Goal: Find specific page/section: Find specific page/section

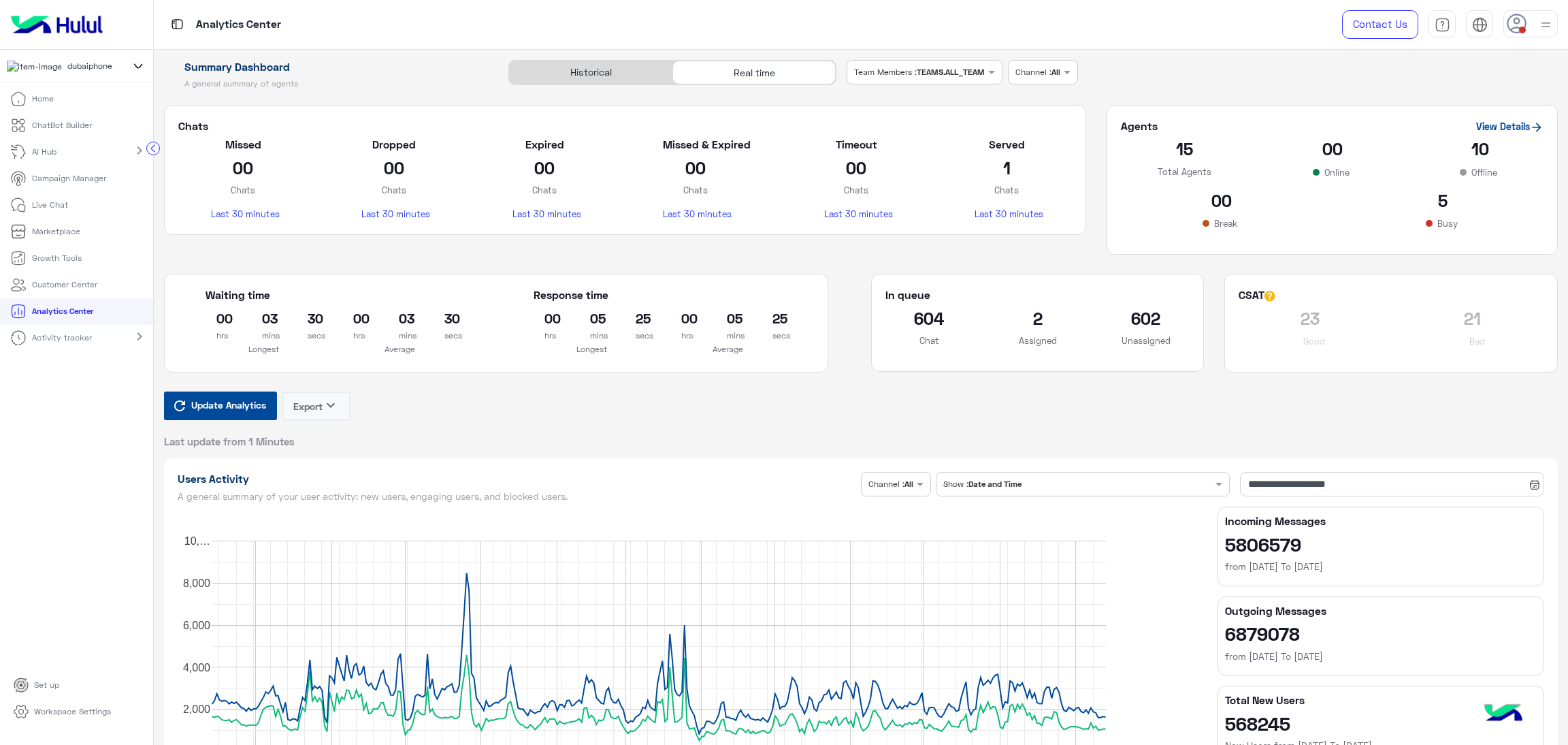
click at [43, 208] on p "Live Chat" at bounding box center [50, 204] width 36 height 12
click at [43, 208] on li "Live Chat" at bounding box center [77, 205] width 153 height 26
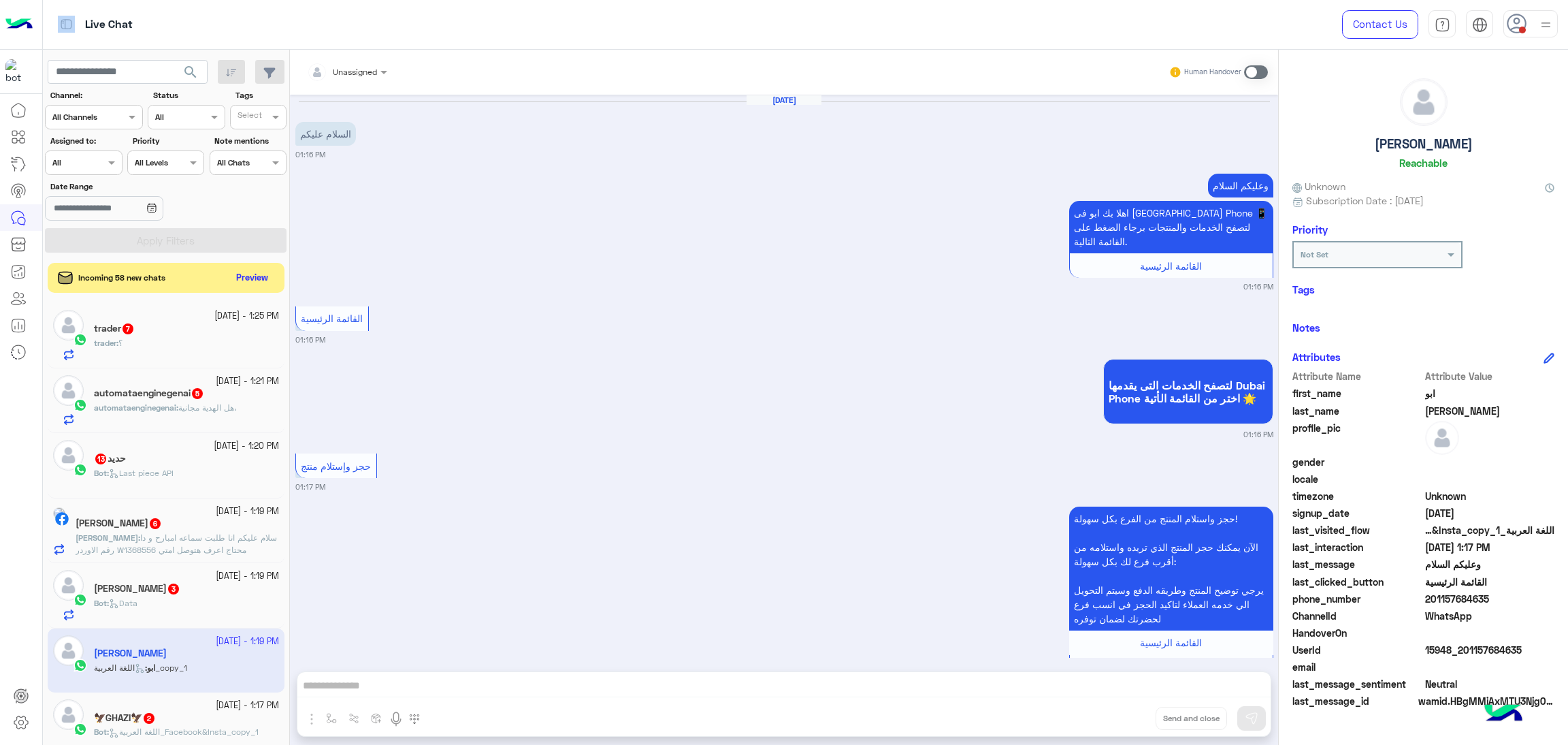
scroll to position [1339, 0]
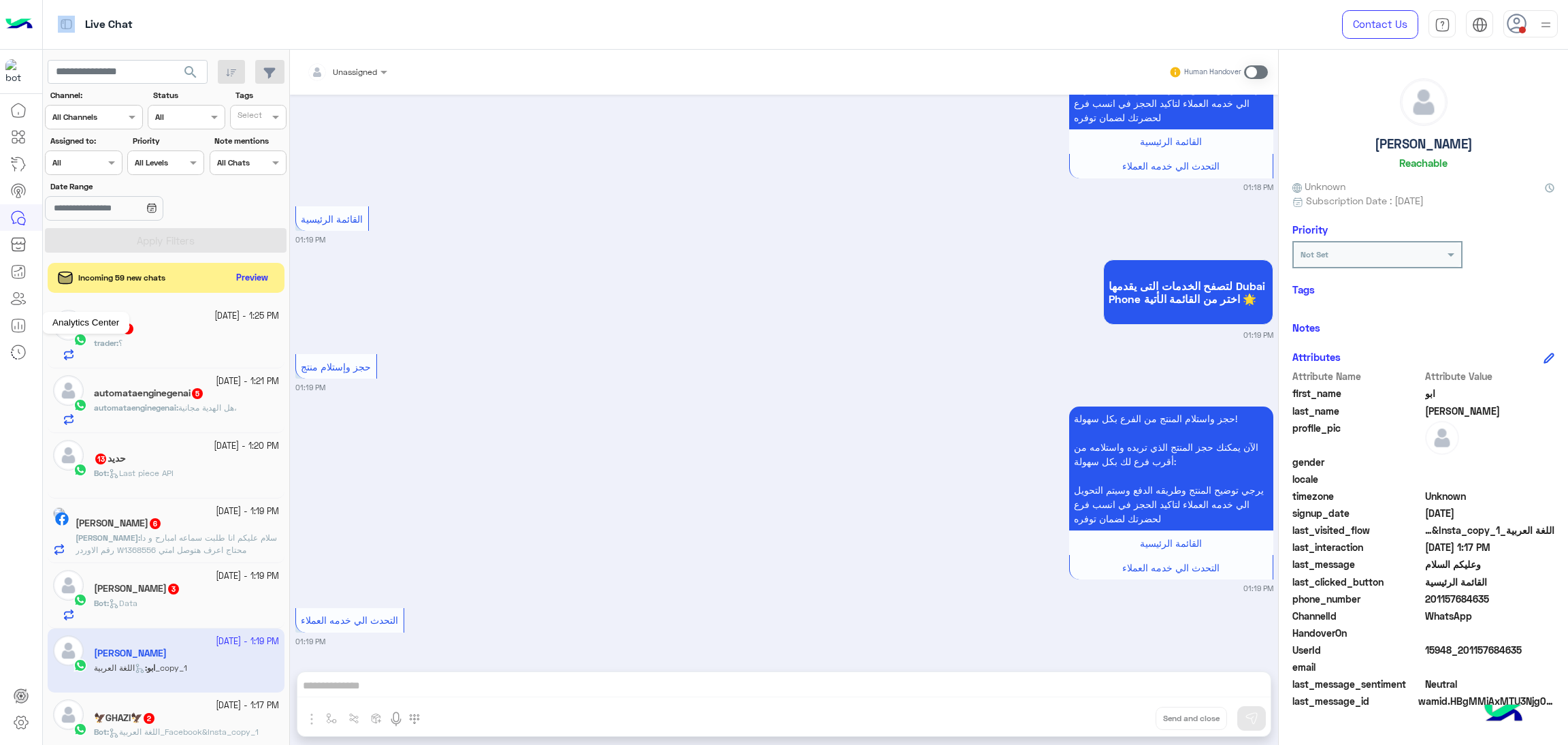
click at [19, 325] on icon at bounding box center [18, 325] width 16 height 16
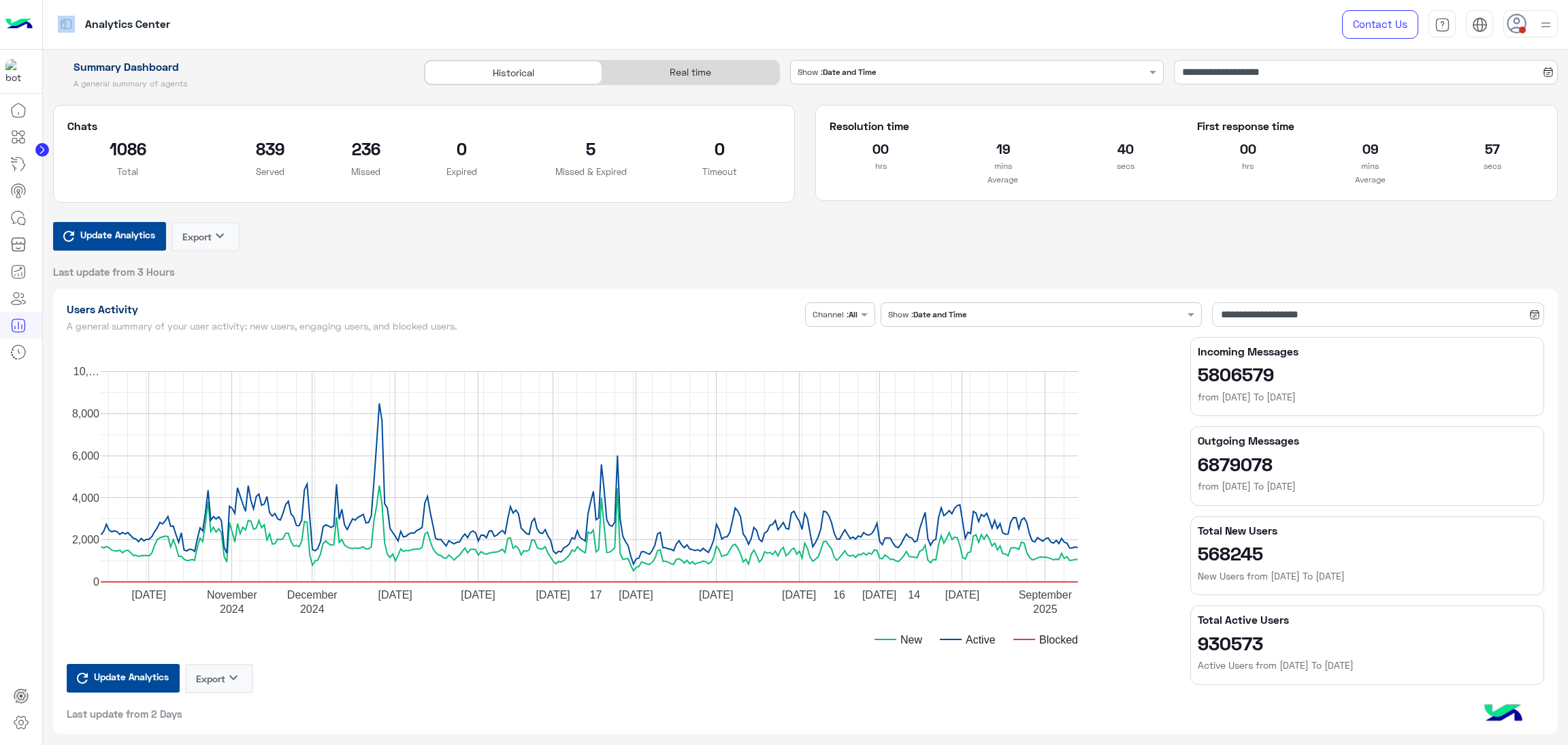
click at [138, 234] on span "Update Analytics" at bounding box center [117, 235] width 82 height 18
click at [703, 77] on div "Real time" at bounding box center [690, 72] width 177 height 24
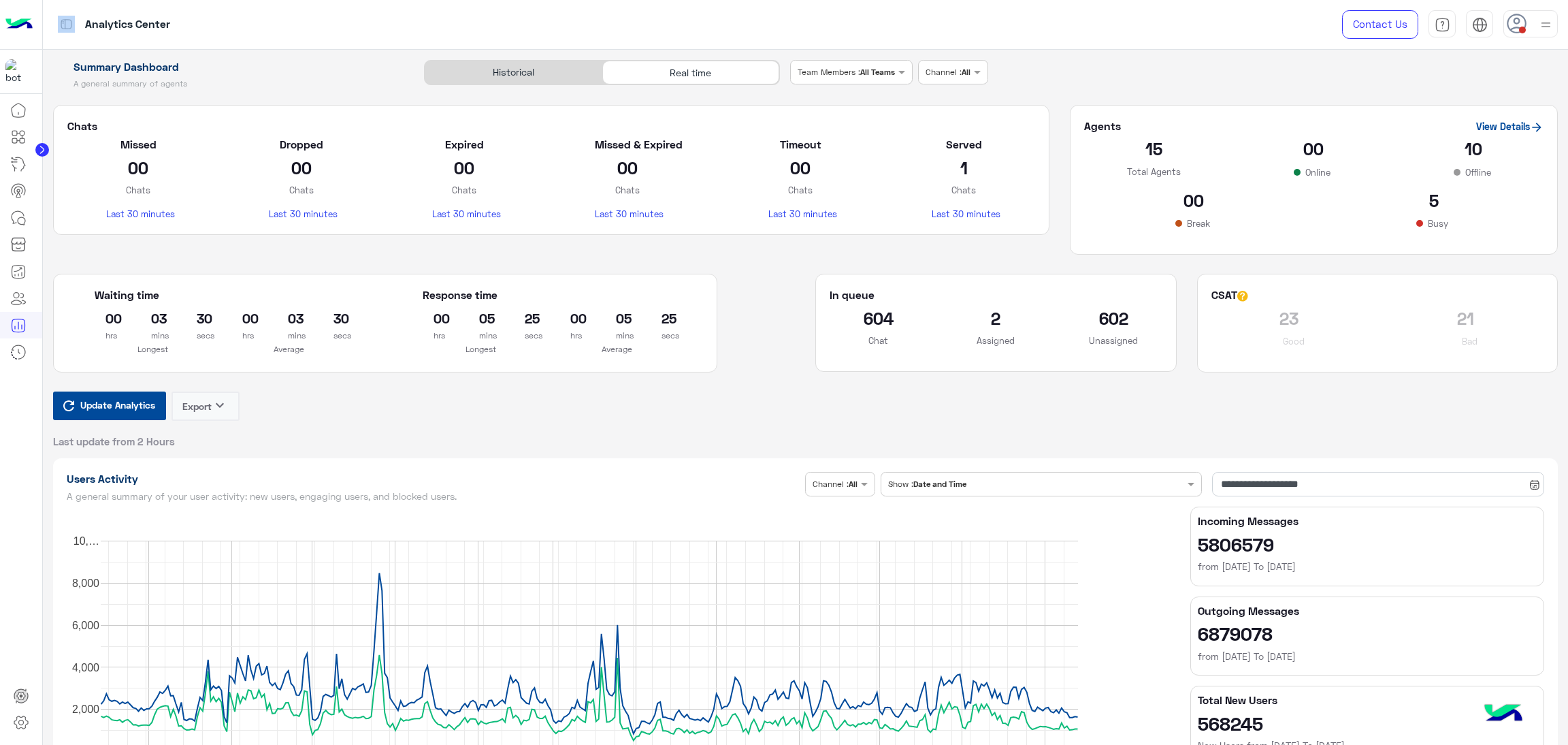
click at [124, 396] on button "Update Analytics" at bounding box center [109, 406] width 113 height 28
